Goal: Task Accomplishment & Management: Use online tool/utility

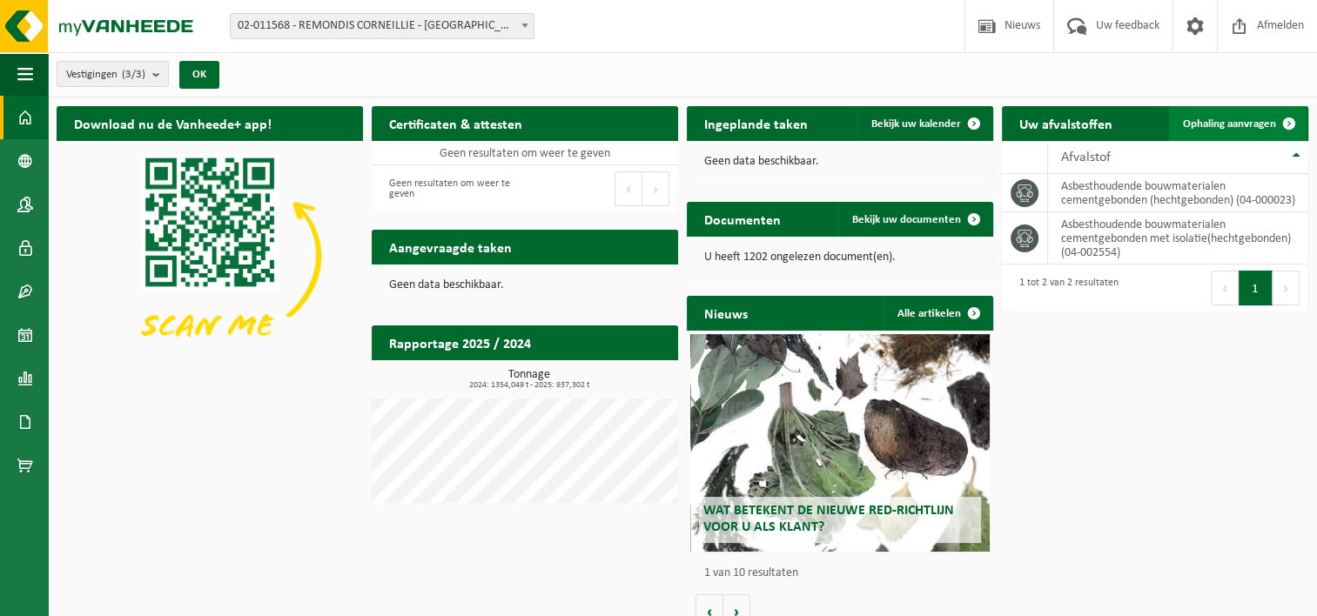
click at [1229, 115] on link "Ophaling aanvragen" at bounding box center [1238, 123] width 138 height 35
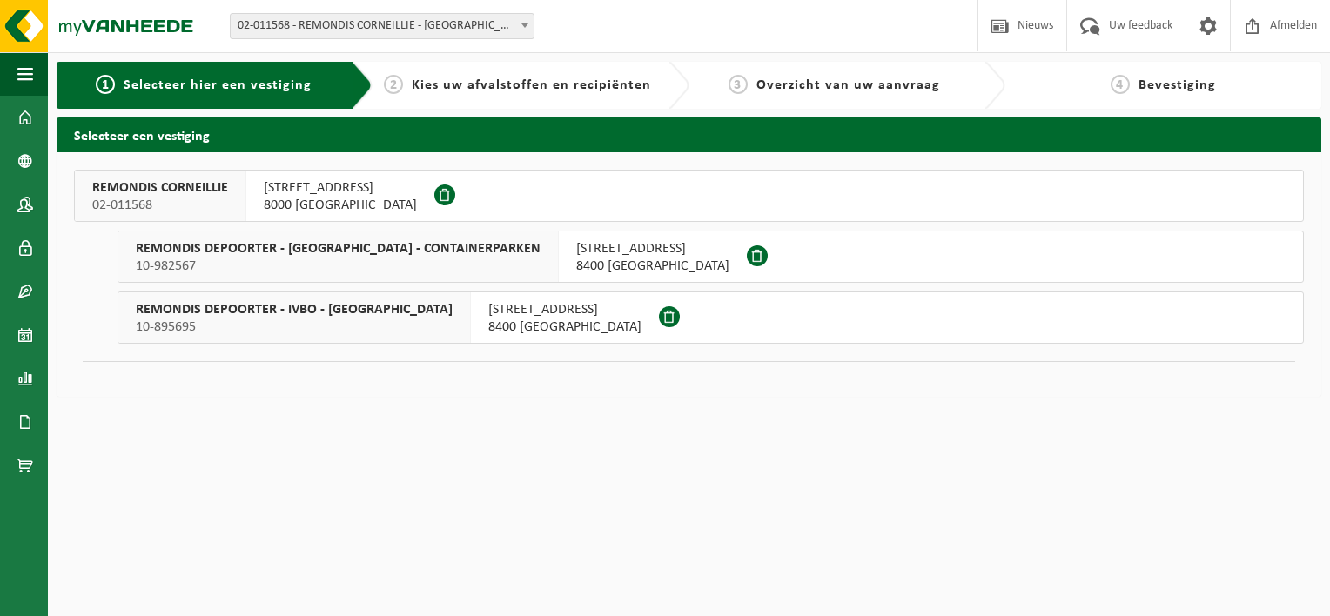
click at [359, 327] on span "10-895695" at bounding box center [294, 327] width 317 height 17
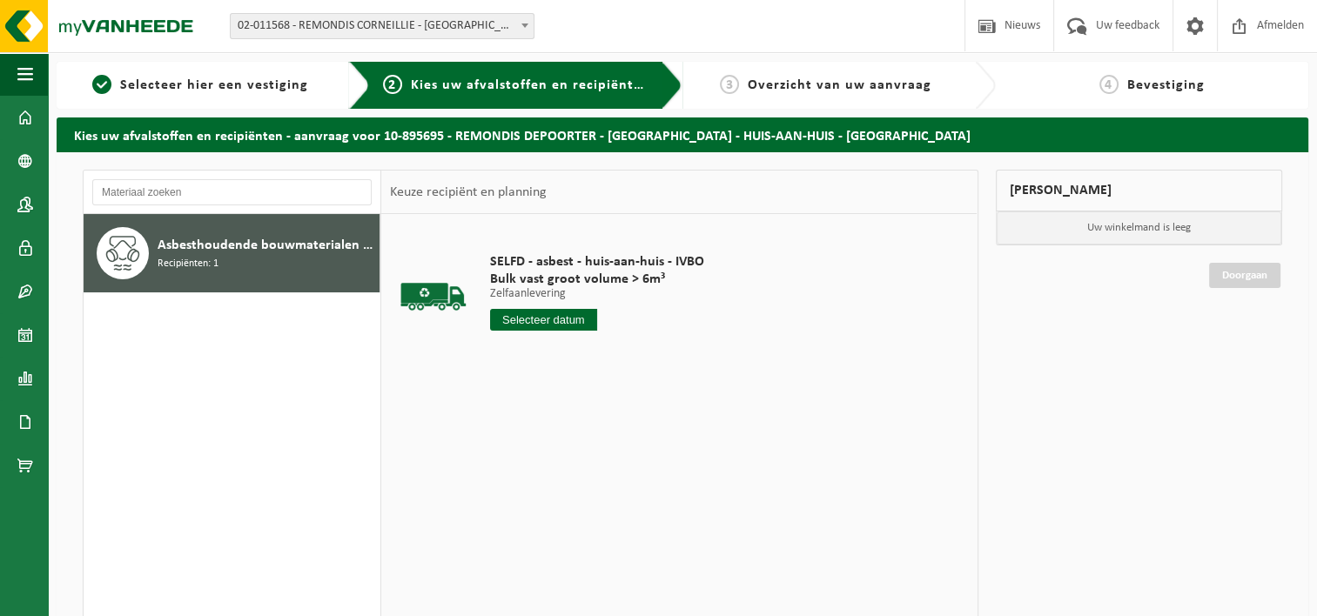
click at [527, 323] on input "text" at bounding box center [543, 320] width 107 height 22
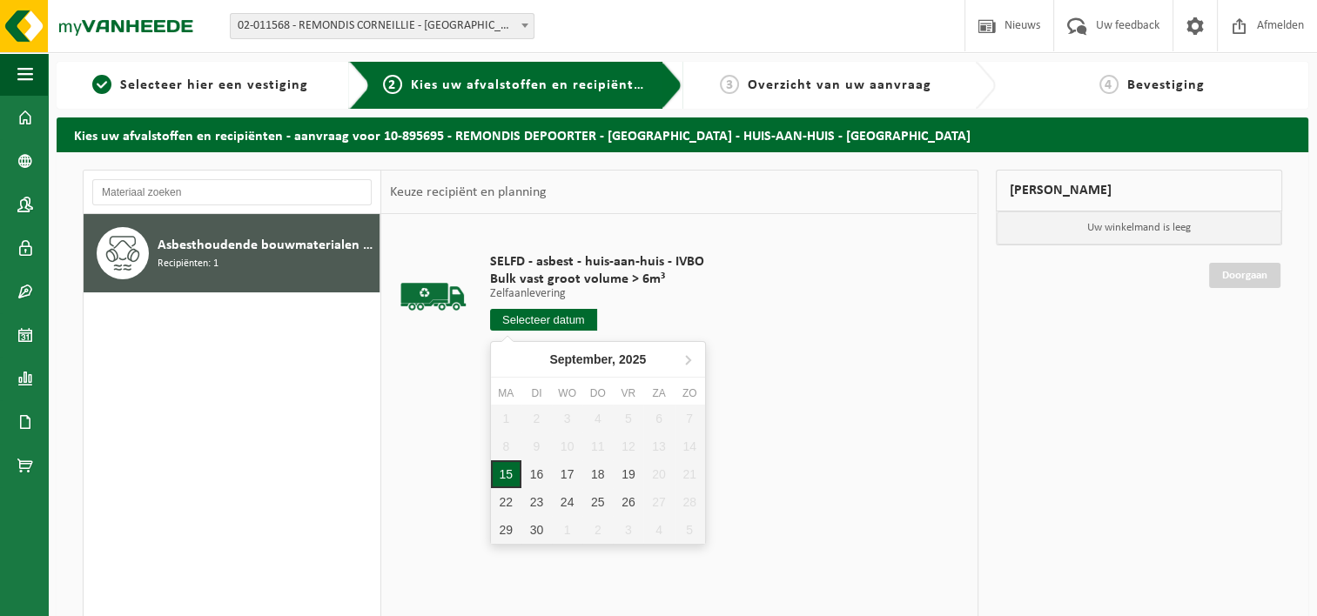
click at [508, 473] on div "15" at bounding box center [506, 474] width 30 height 28
type input "Van 2025-09-15"
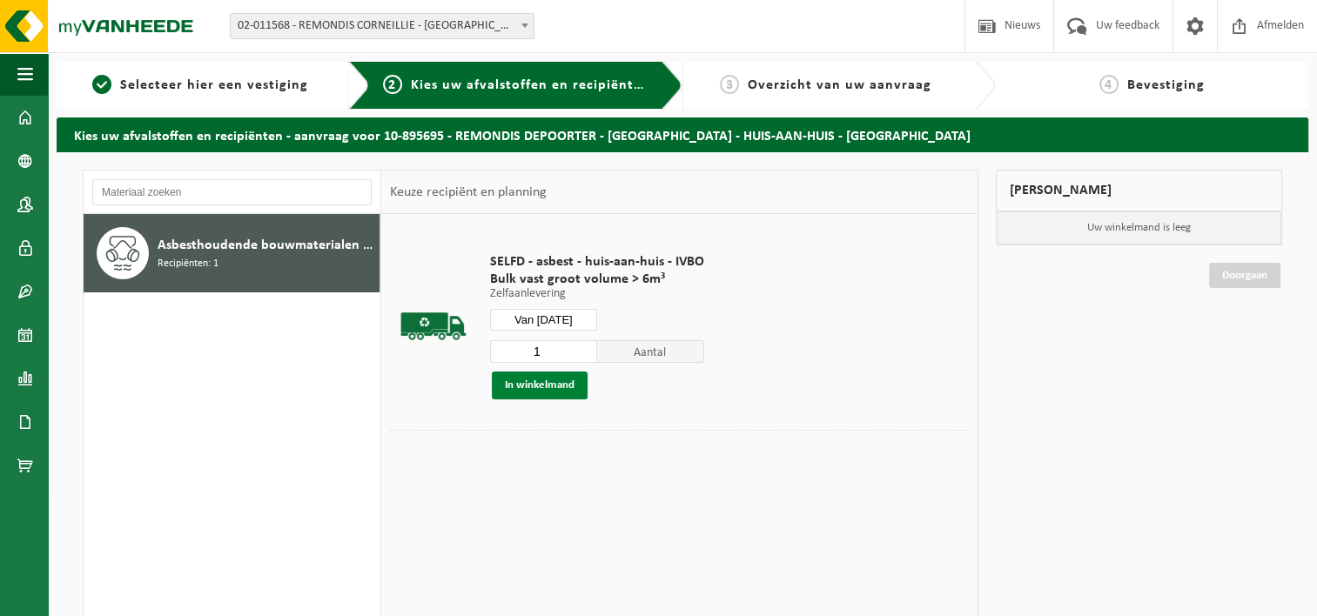
click at [534, 383] on button "In winkelmand" at bounding box center [540, 386] width 96 height 28
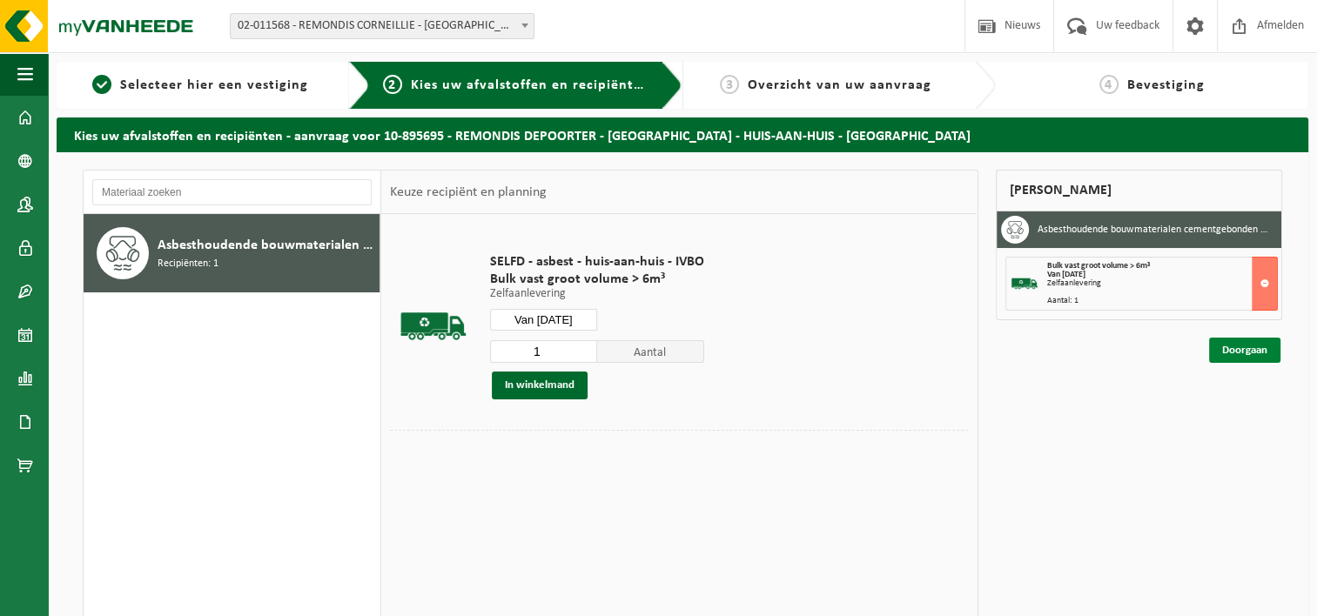
click at [1254, 361] on link "Doorgaan" at bounding box center [1244, 350] width 71 height 25
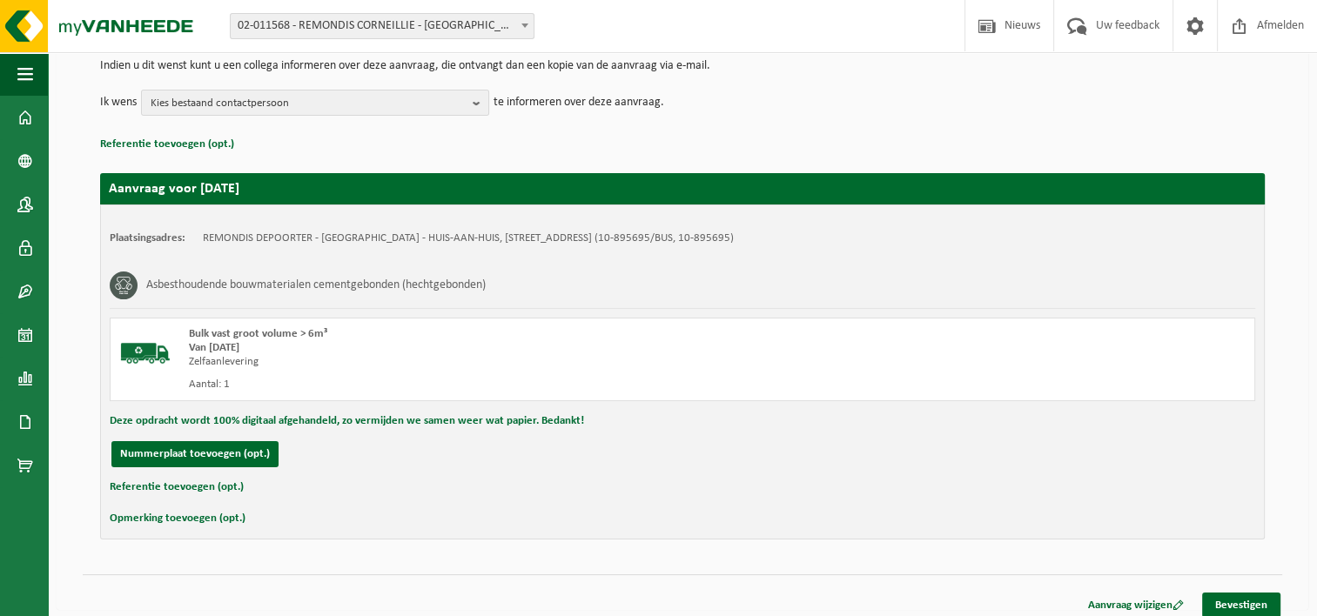
scroll to position [195, 0]
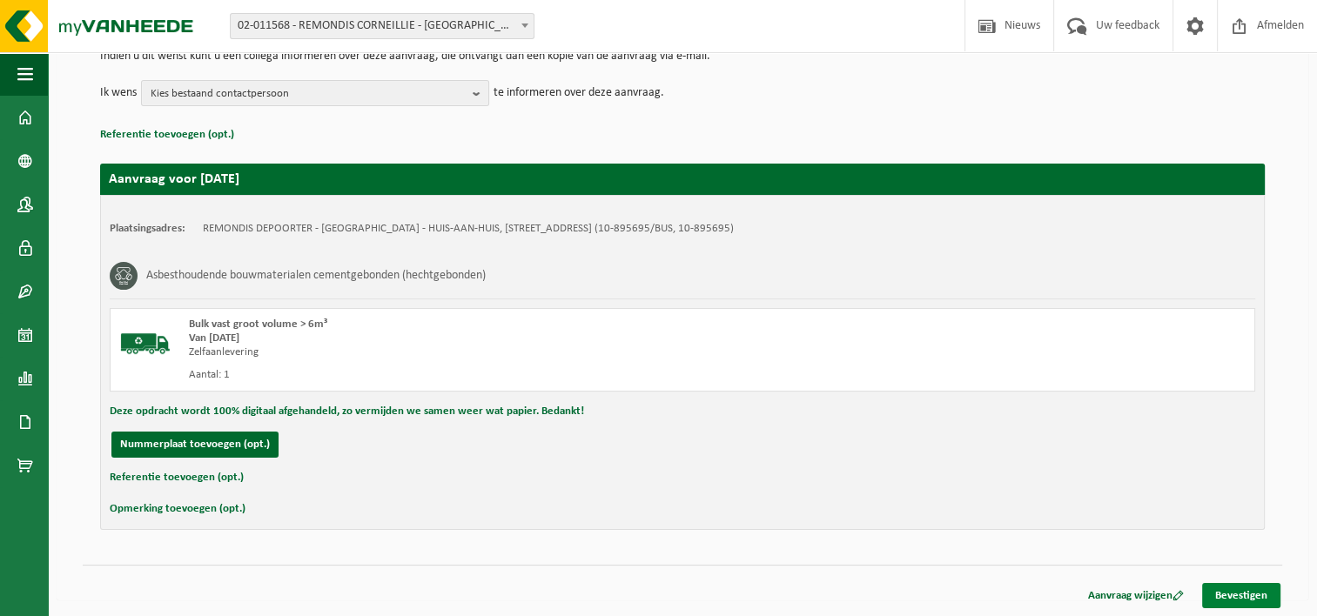
click at [1251, 586] on link "Bevestigen" at bounding box center [1241, 595] width 78 height 25
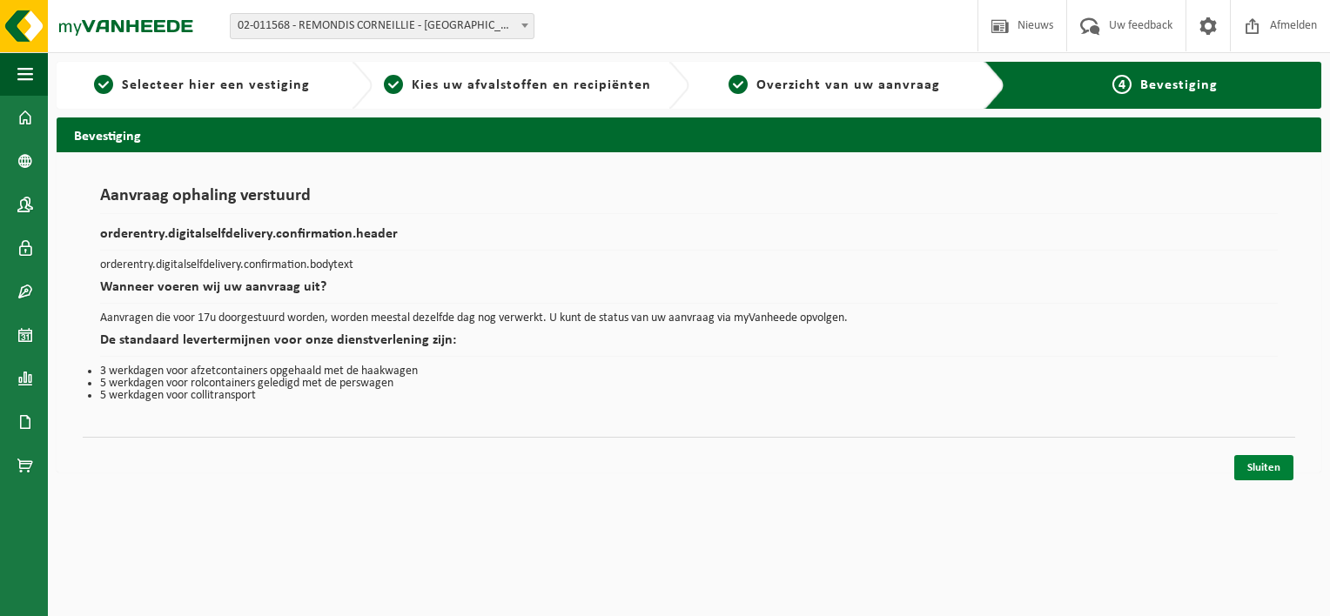
click at [1280, 473] on link "Sluiten" at bounding box center [1263, 467] width 59 height 25
